Goal: Use online tool/utility: Utilize a website feature to perform a specific function

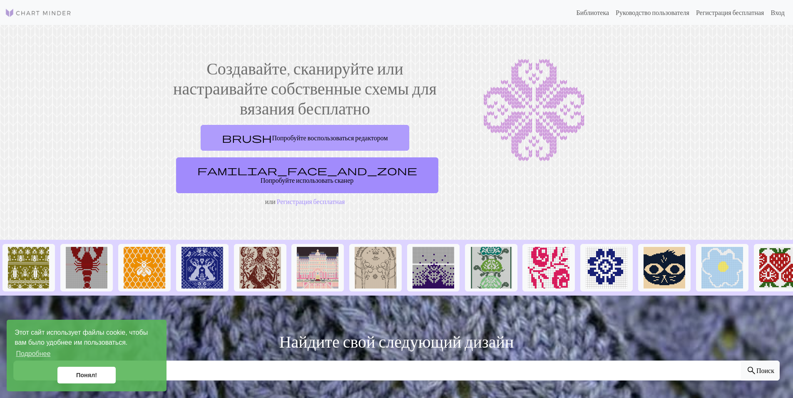
click at [370, 142] on link "brush Попробуйте воспользоваться редактором" at bounding box center [305, 138] width 208 height 26
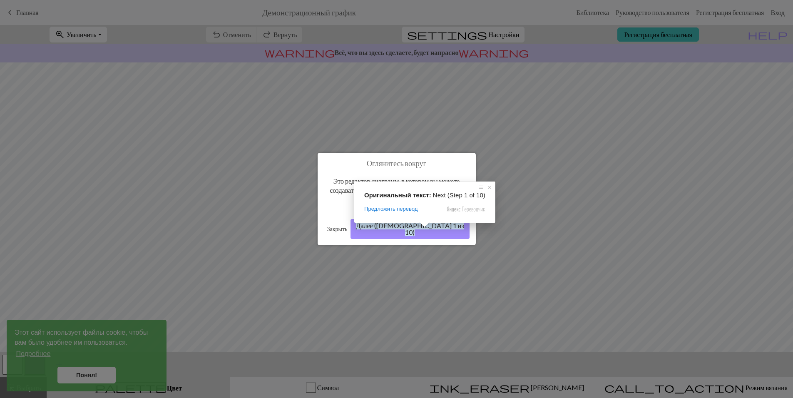
click at [424, 229] on ya-tr-span "Далее ([DEMOGRAPHIC_DATA] 1 из 10)" at bounding box center [410, 229] width 108 height 15
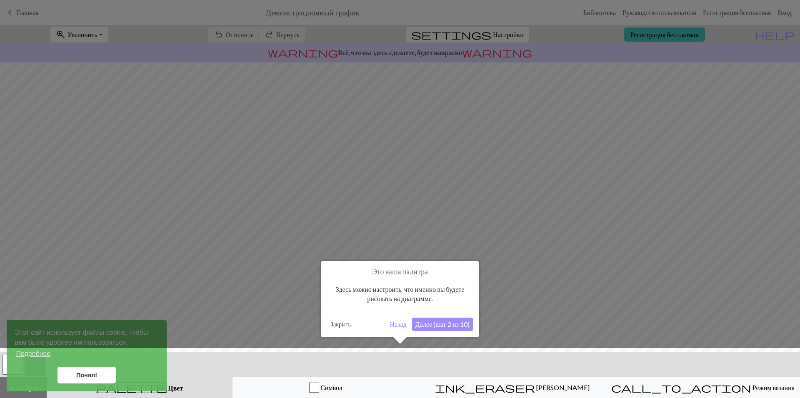
click at [423, 325] on ya-tr-span "Далее (шаг 2 из 10)" at bounding box center [442, 324] width 54 height 8
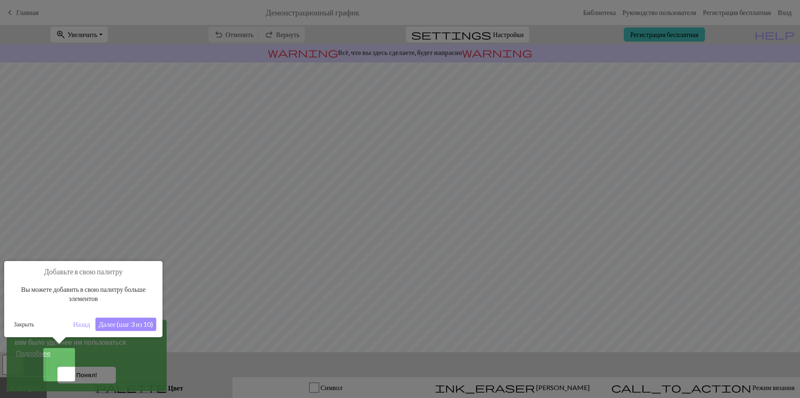
click at [142, 326] on ya-tr-span "Далее (шаг 3 из 10)" at bounding box center [126, 324] width 54 height 8
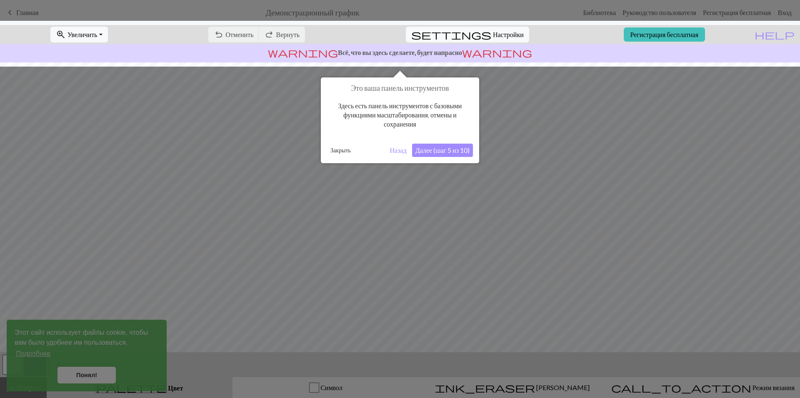
click at [435, 147] on ya-tr-span "Далее (шаг 5 из 10)" at bounding box center [442, 150] width 54 height 8
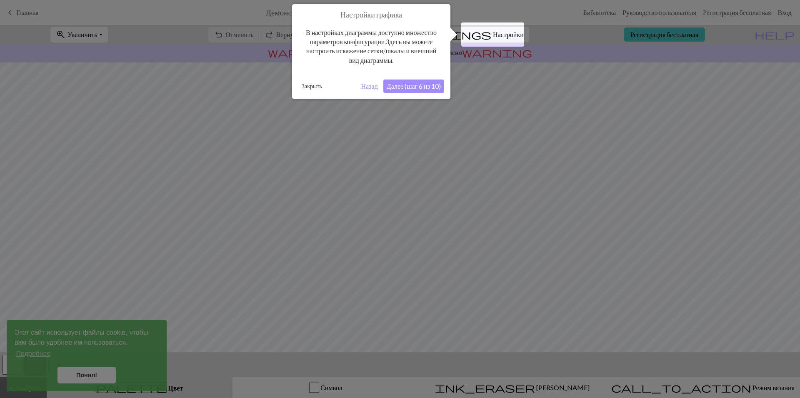
click at [414, 87] on ya-tr-span "Далее (шаг 6 из 10)" at bounding box center [413, 86] width 54 height 8
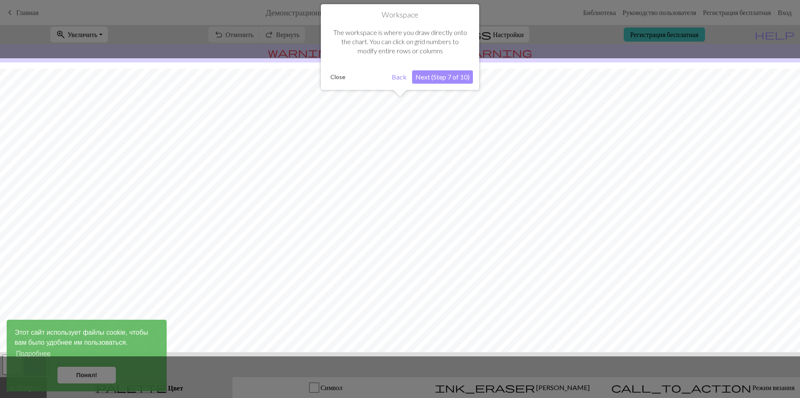
scroll to position [20, 0]
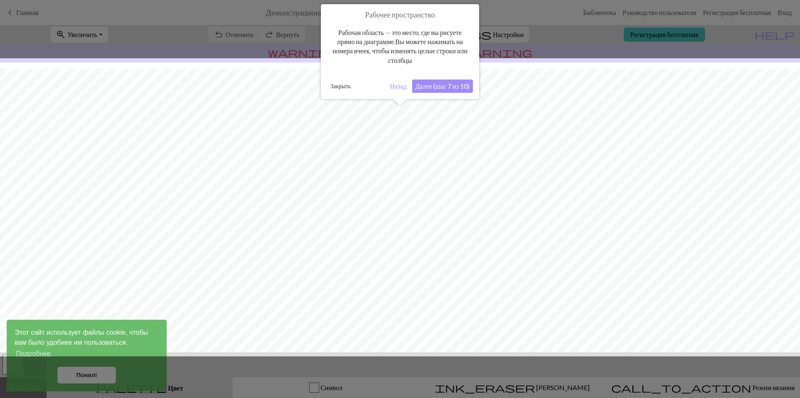
click at [424, 80] on button "Далее (шаг 7 из 10)" at bounding box center [442, 86] width 61 height 13
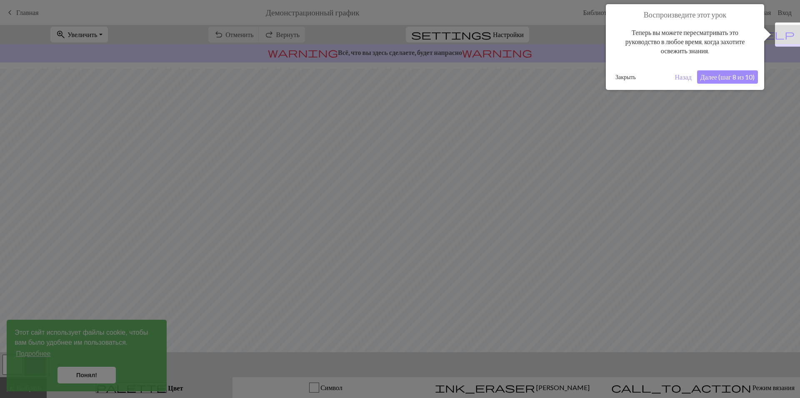
click at [733, 80] on ya-tr-span "Далее (шаг 8 из 10)" at bounding box center [727, 77] width 54 height 8
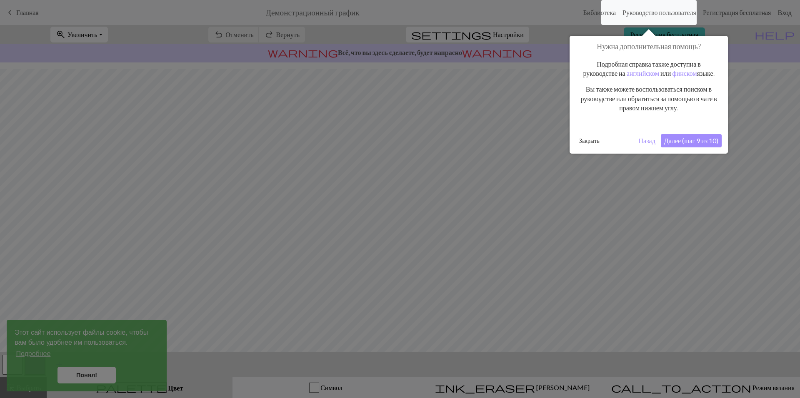
click at [694, 145] on ya-tr-span "Далее (шаг 9 из 10)" at bounding box center [691, 141] width 54 height 8
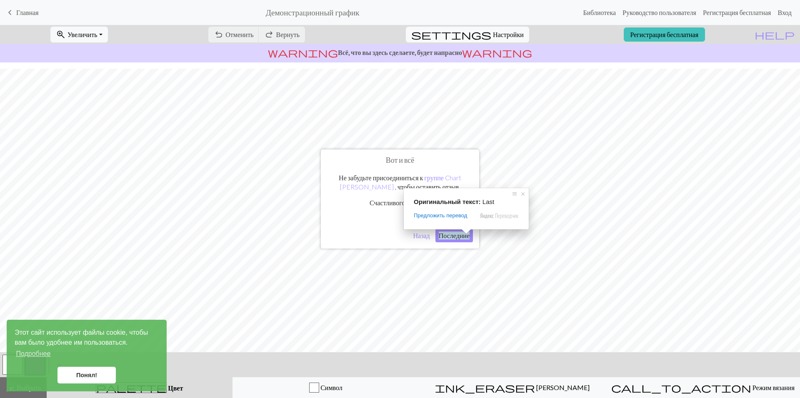
click at [461, 234] on span at bounding box center [466, 231] width 11 height 5
click at [415, 238] on ya-tr-span "Назад" at bounding box center [421, 236] width 17 height 8
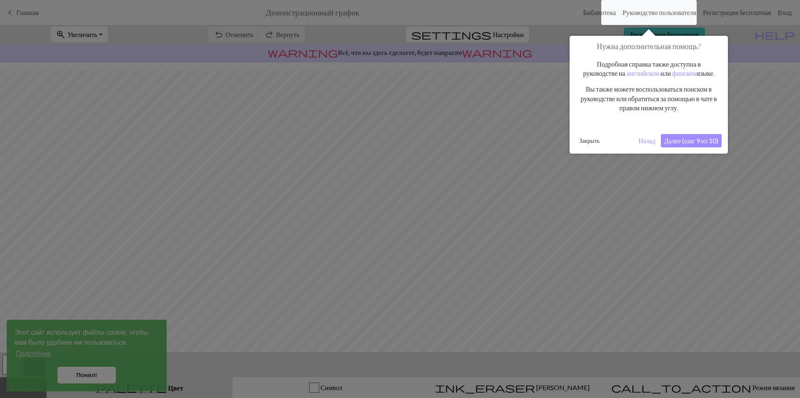
click at [674, 145] on ya-tr-span "Далее (шаг 9 из 10)" at bounding box center [691, 141] width 54 height 8
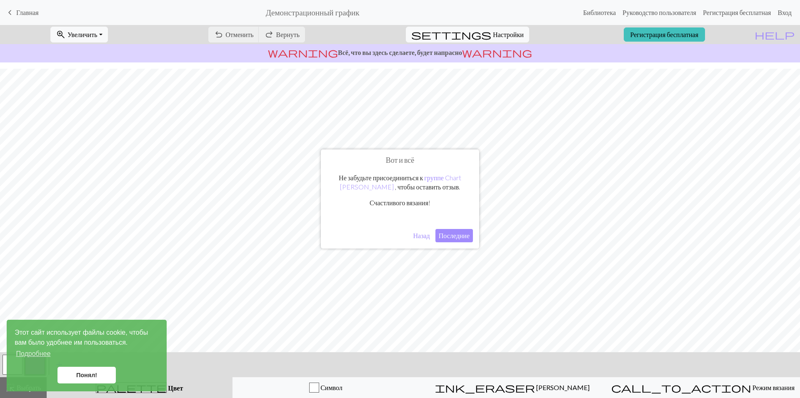
click at [454, 234] on ya-tr-span "Последние" at bounding box center [454, 236] width 31 height 8
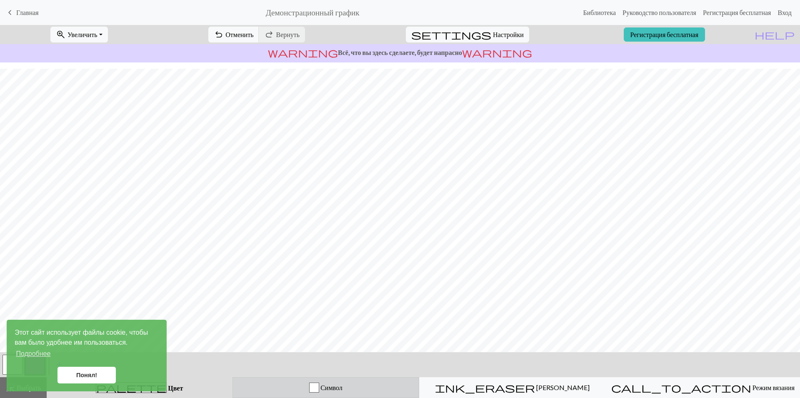
click at [378, 394] on button "Символ" at bounding box center [325, 387] width 187 height 21
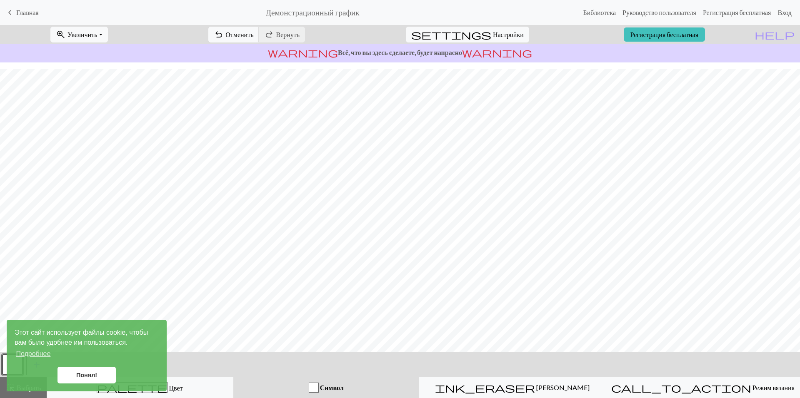
click at [88, 371] on link "Понял!" at bounding box center [86, 375] width 58 height 17
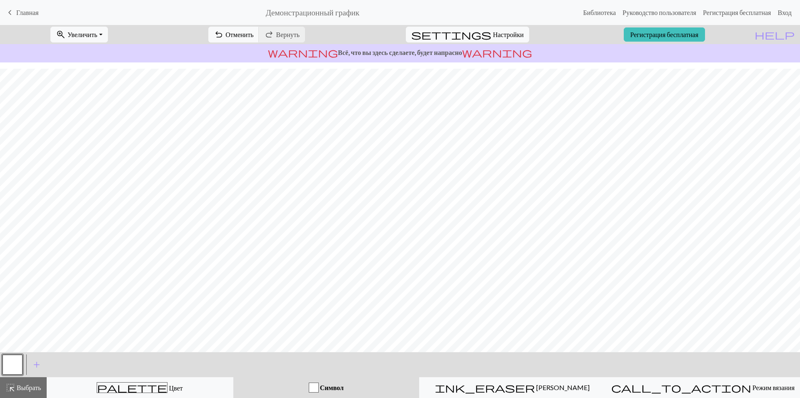
click at [323, 388] on span "Символ" at bounding box center [331, 388] width 25 height 8
click at [319, 386] on div "button" at bounding box center [314, 388] width 10 height 10
drag, startPoint x: 319, startPoint y: 385, endPoint x: 324, endPoint y: 385, distance: 5.0
click at [319, 385] on div "button" at bounding box center [314, 388] width 10 height 10
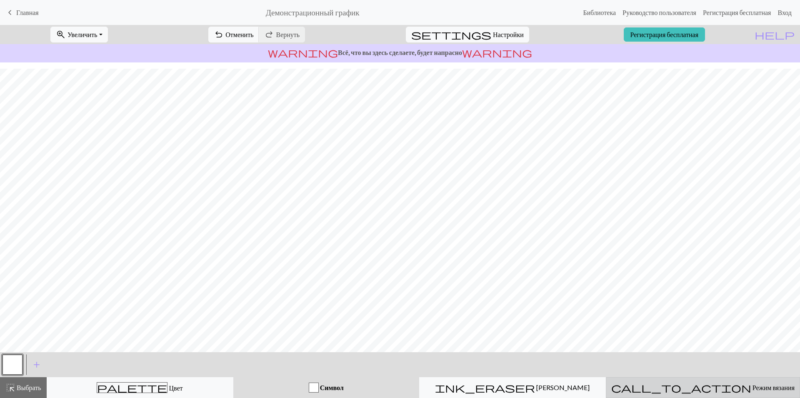
click at [752, 390] on ya-tr-span "Режим вязания" at bounding box center [773, 388] width 42 height 8
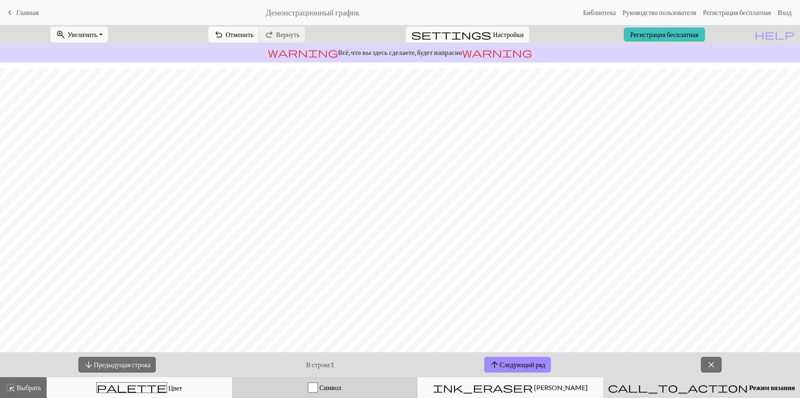
click at [354, 387] on div "Символ" at bounding box center [324, 388] width 174 height 10
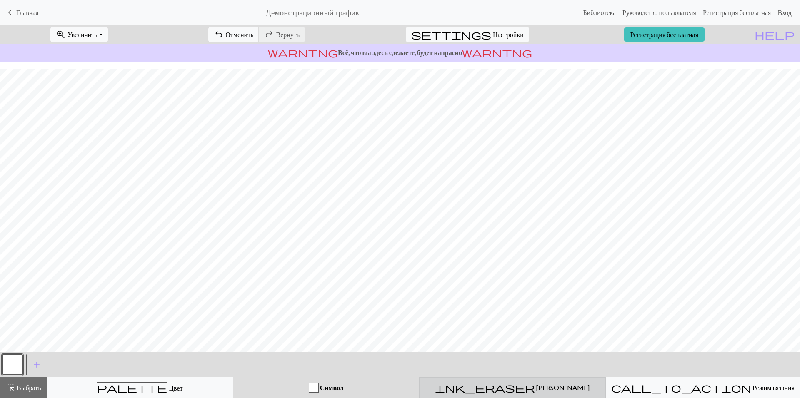
drag, startPoint x: 496, startPoint y: 382, endPoint x: 498, endPoint y: 377, distance: 5.4
click at [496, 382] on button "ink_eraser [PERSON_NAME]" at bounding box center [512, 387] width 187 height 21
